Goal: Check status: Check status

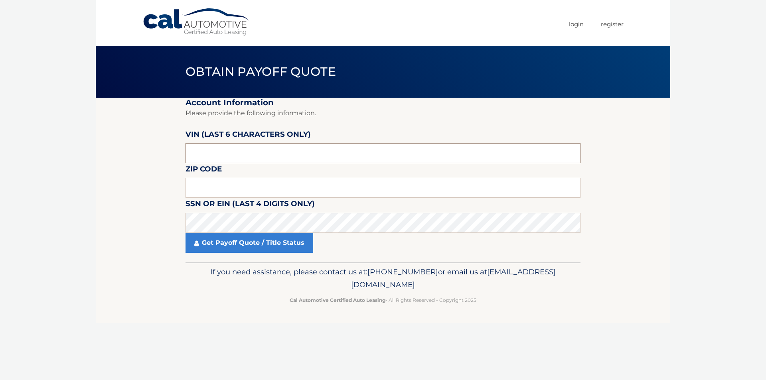
click at [259, 150] on input "text" at bounding box center [383, 153] width 395 height 20
type input "3*****"
click at [222, 155] on input "text" at bounding box center [383, 153] width 395 height 20
type input "599117"
click at [247, 183] on input "text" at bounding box center [383, 188] width 395 height 20
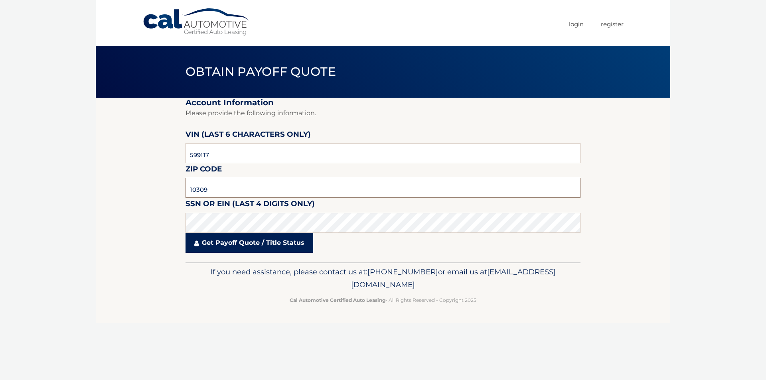
type input "10309"
click at [248, 242] on link "Get Payoff Quote / Title Status" at bounding box center [250, 243] width 128 height 20
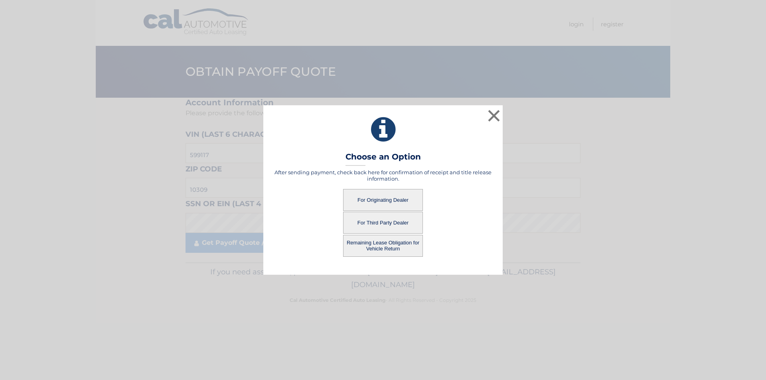
click at [398, 199] on button "For Originating Dealer" at bounding box center [383, 200] width 80 height 22
click at [394, 202] on button "For Originating Dealer" at bounding box center [383, 200] width 80 height 22
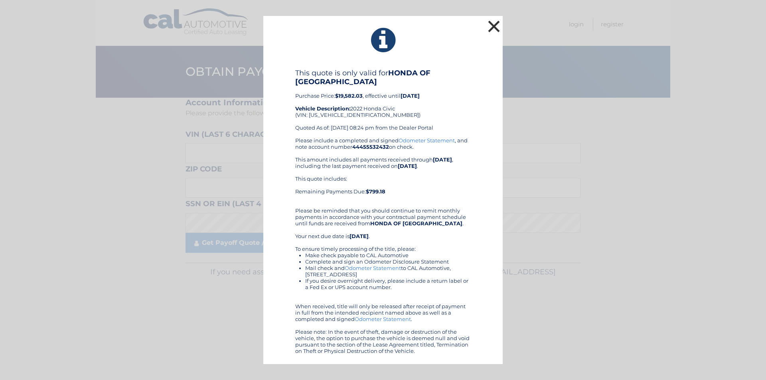
click at [491, 25] on button "×" at bounding box center [494, 26] width 16 height 16
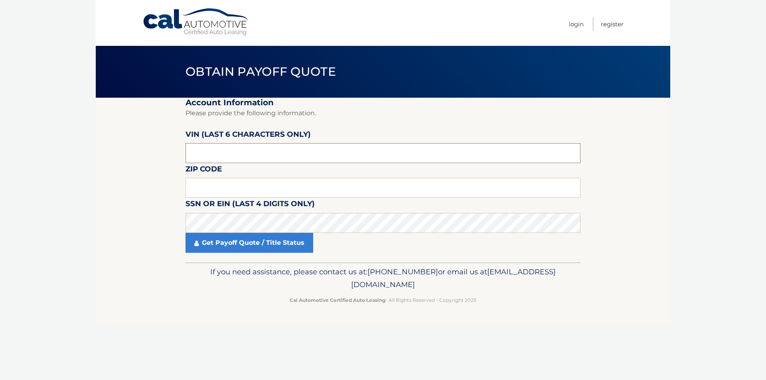
click at [239, 159] on input "text" at bounding box center [383, 153] width 395 height 20
click at [237, 159] on input "text" at bounding box center [383, 153] width 395 height 20
type input "599117"
click at [211, 186] on input "text" at bounding box center [383, 188] width 395 height 20
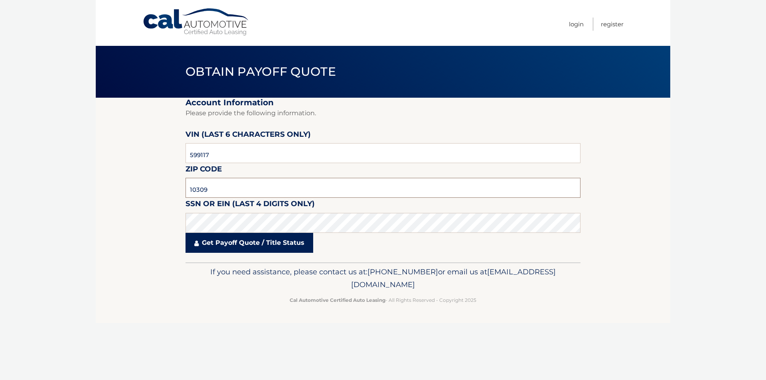
type input "10309"
click at [275, 245] on link "Get Payoff Quote / Title Status" at bounding box center [250, 243] width 128 height 20
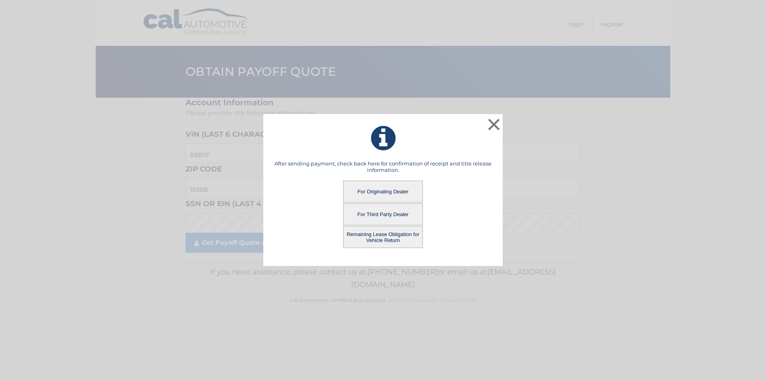
click at [389, 213] on button "For Third Party Dealer" at bounding box center [383, 215] width 80 height 22
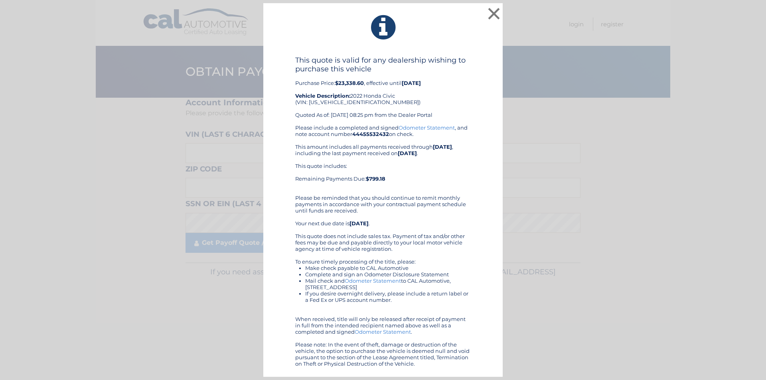
click at [429, 127] on link "Odometer Statement" at bounding box center [427, 128] width 56 height 6
click at [495, 19] on button "×" at bounding box center [494, 14] width 16 height 16
